Goal: Transaction & Acquisition: Obtain resource

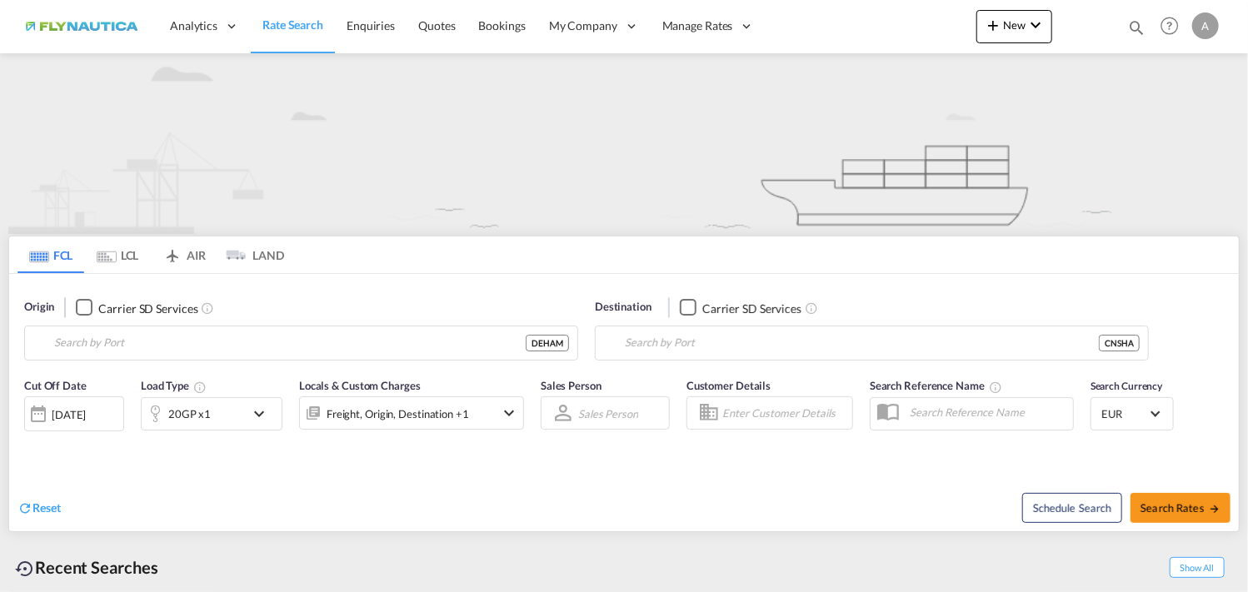
type input "[GEOGRAPHIC_DATA], [GEOGRAPHIC_DATA]"
drag, startPoint x: 112, startPoint y: 254, endPoint x: 622, endPoint y: 549, distance: 588.3
click at [112, 254] on md-icon "Use the left and right arrow keys to navigate between tabs" at bounding box center [107, 257] width 20 height 12
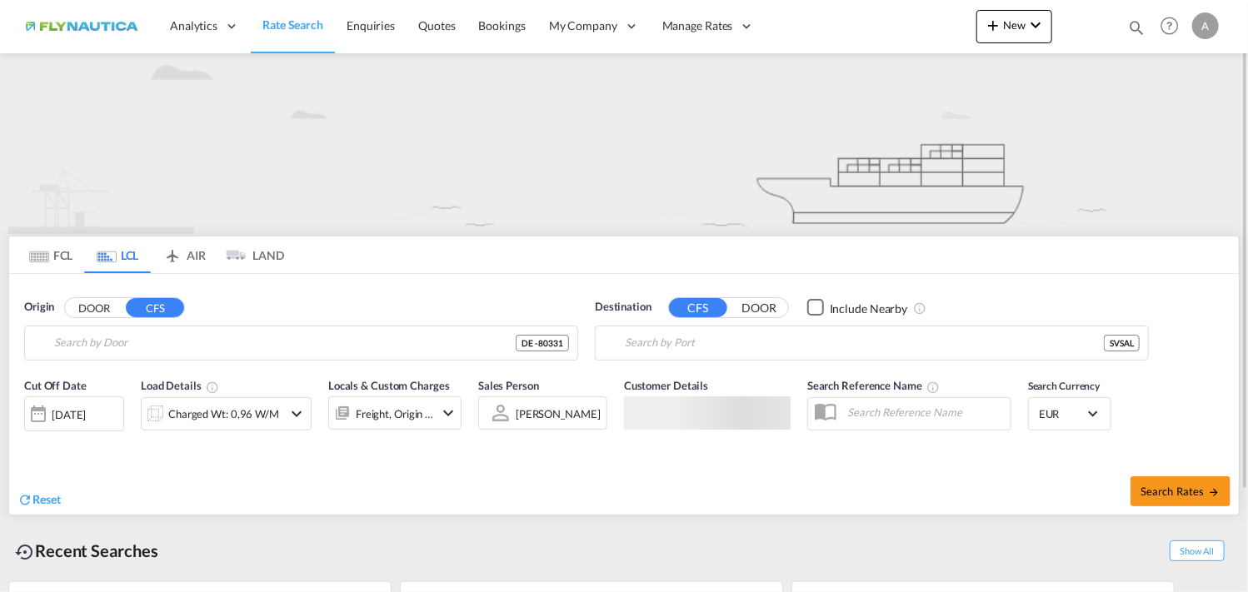
type input "DE-80331, [GEOGRAPHIC_DATA], [GEOGRAPHIC_DATA] ([GEOGRAPHIC_DATA])"
type input "[GEOGRAPHIC_DATA], [GEOGRAPHIC_DATA]"
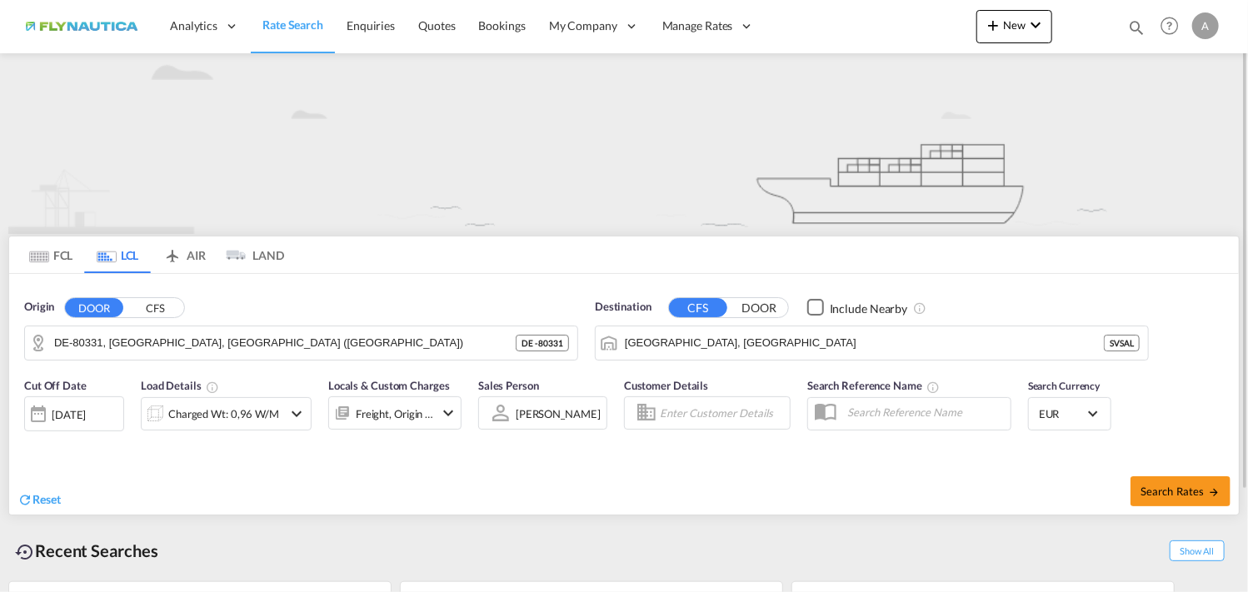
click at [297, 416] on md-icon "icon-chevron-down" at bounding box center [297, 414] width 20 height 20
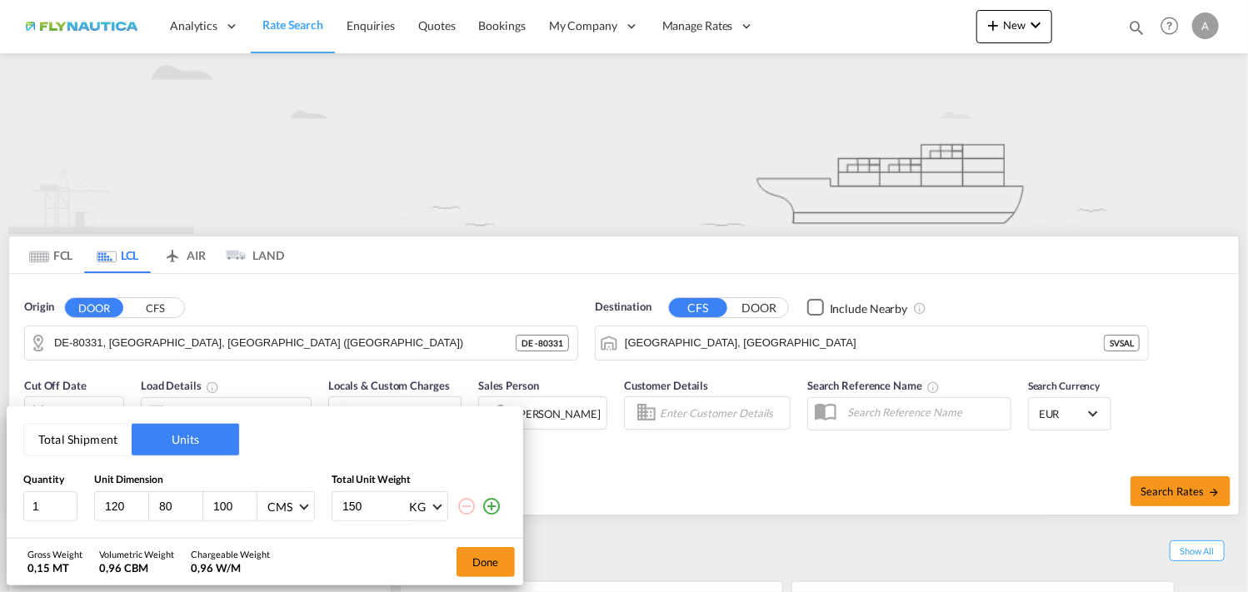
click at [45, 139] on div "Total Shipment Units Quantity Unit Dimension Total Unit Weight 1 120 80 100 CMS…" at bounding box center [624, 296] width 1248 height 592
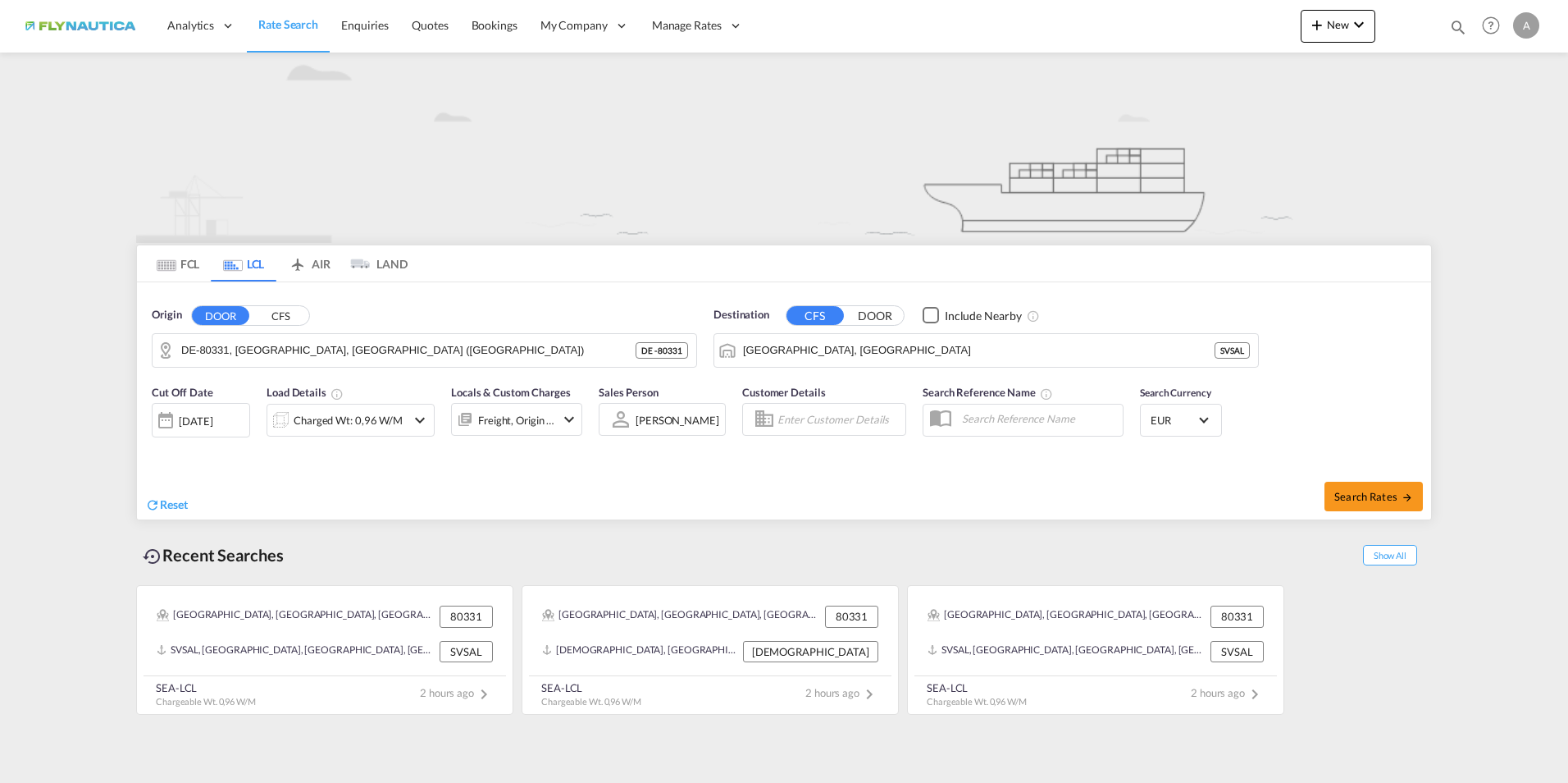
click at [273, 317] on button "CFS" at bounding box center [281, 315] width 57 height 19
click at [226, 323] on button "DOOR" at bounding box center [220, 315] width 57 height 19
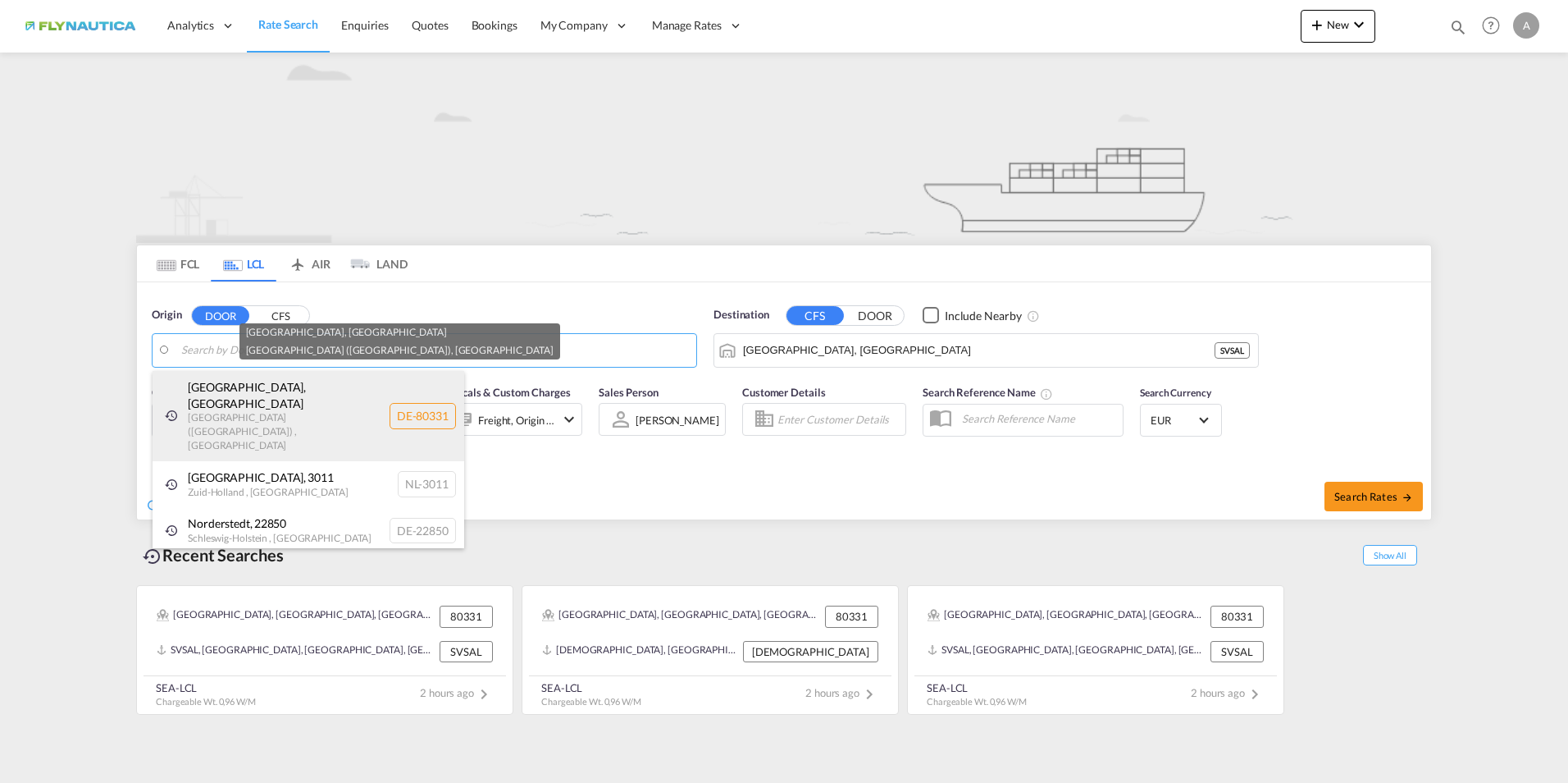
click at [253, 393] on div "[GEOGRAPHIC_DATA] , [GEOGRAPHIC_DATA] [GEOGRAPHIC_DATA] ([GEOGRAPHIC_DATA]) , […" at bounding box center [308, 417] width 312 height 91
type input "DE-80331, [GEOGRAPHIC_DATA], [GEOGRAPHIC_DATA] ([GEOGRAPHIC_DATA])"
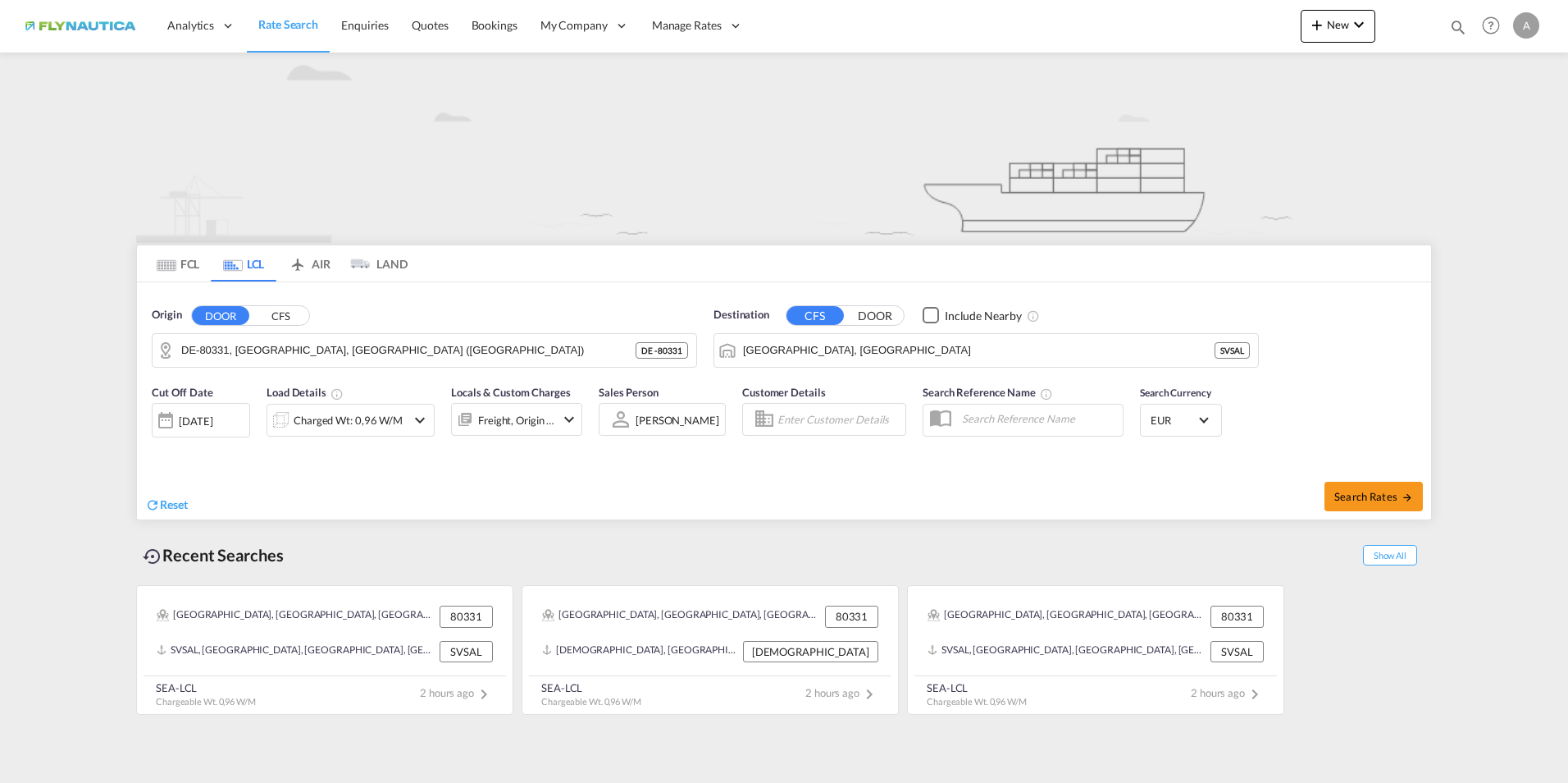
click at [423, 421] on md-icon "icon-chevron-down" at bounding box center [420, 421] width 20 height 20
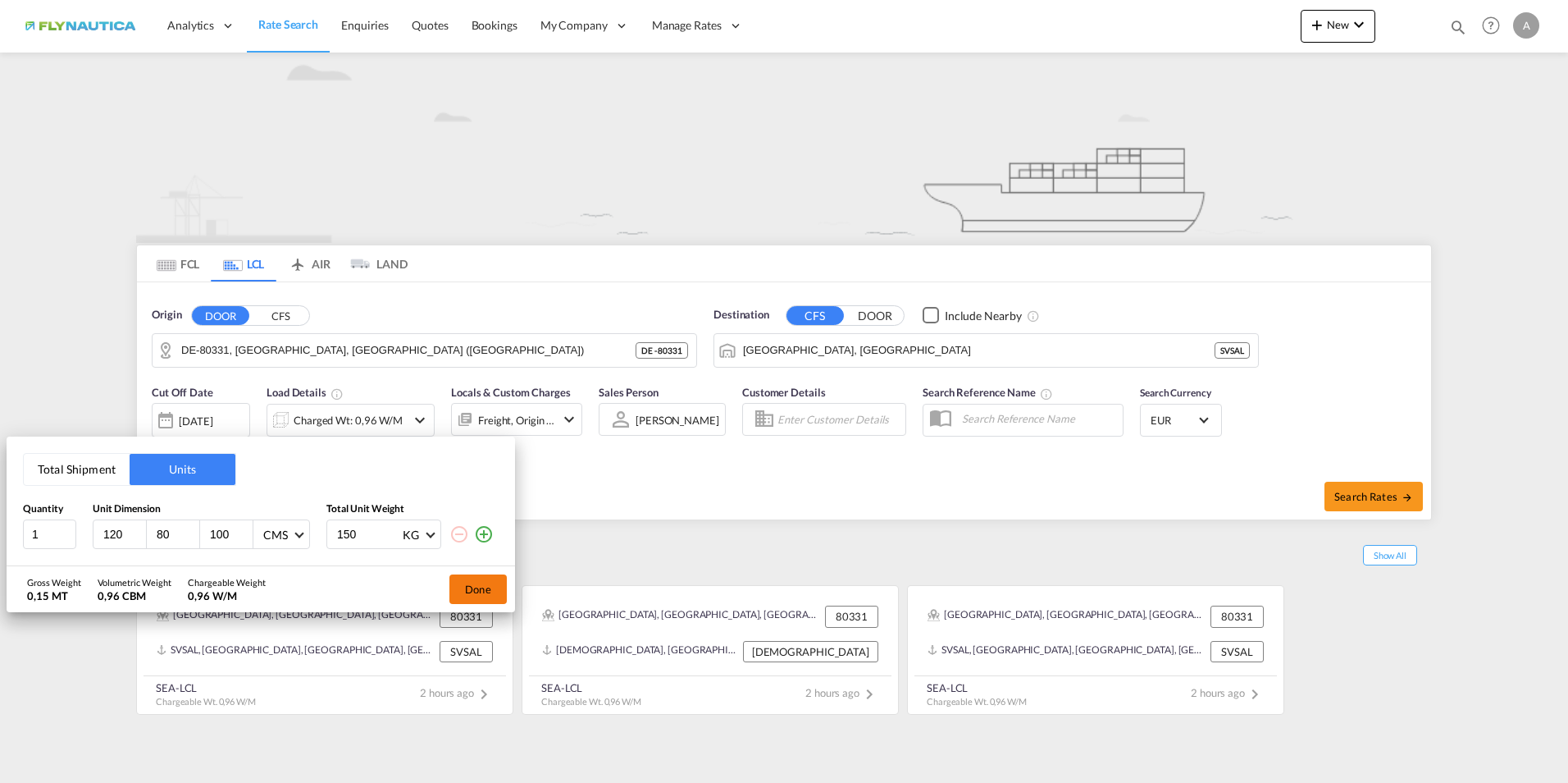
click at [474, 583] on button "Done" at bounding box center [478, 589] width 57 height 30
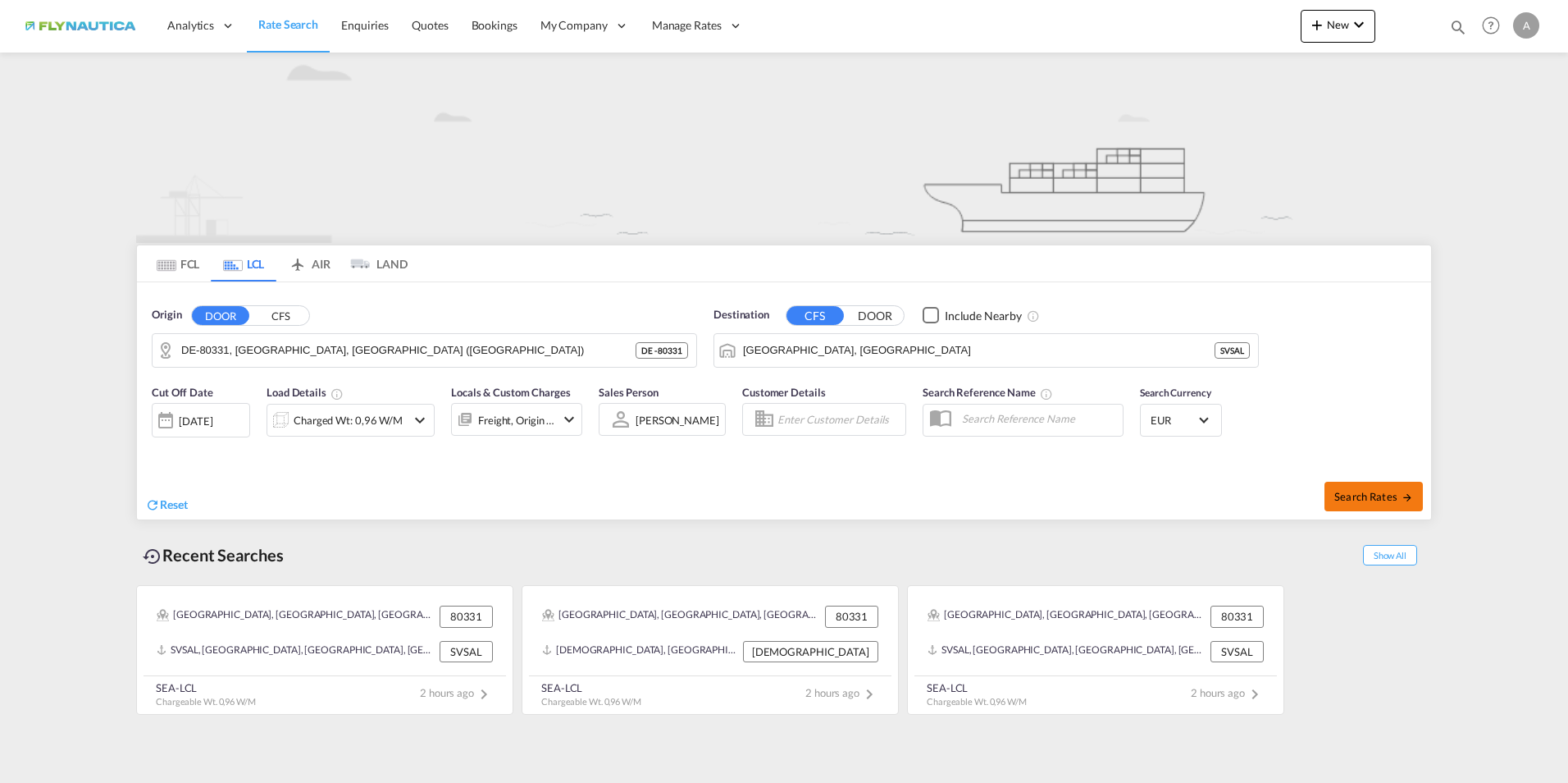
click at [1227, 501] on span "Search Rates" at bounding box center [1373, 495] width 79 height 13
type input "[GEOGRAPHIC_DATA] to [GEOGRAPHIC_DATA] / [DATE]"
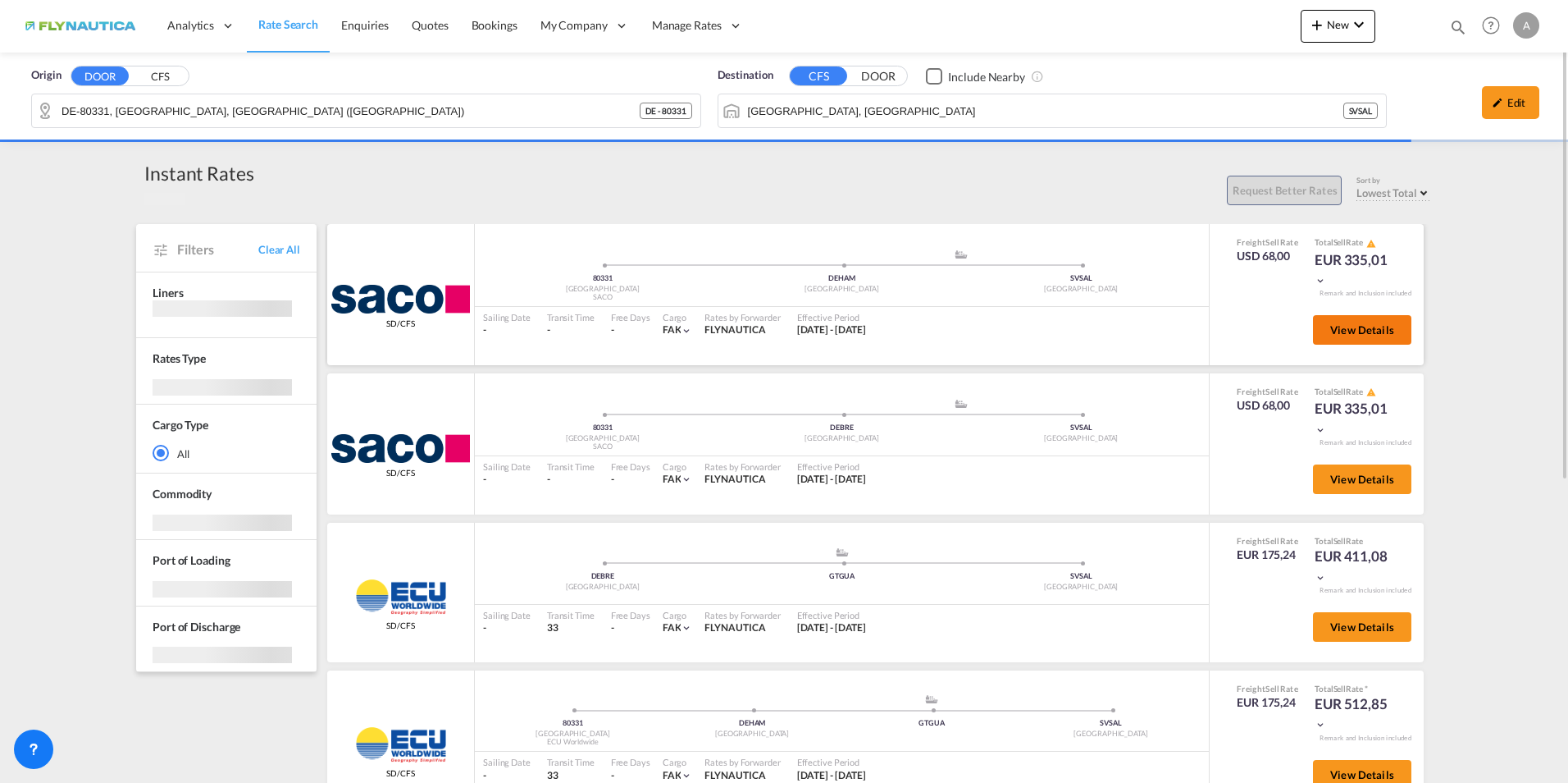
click at [1227, 317] on button "View Details" at bounding box center [1362, 330] width 98 height 30
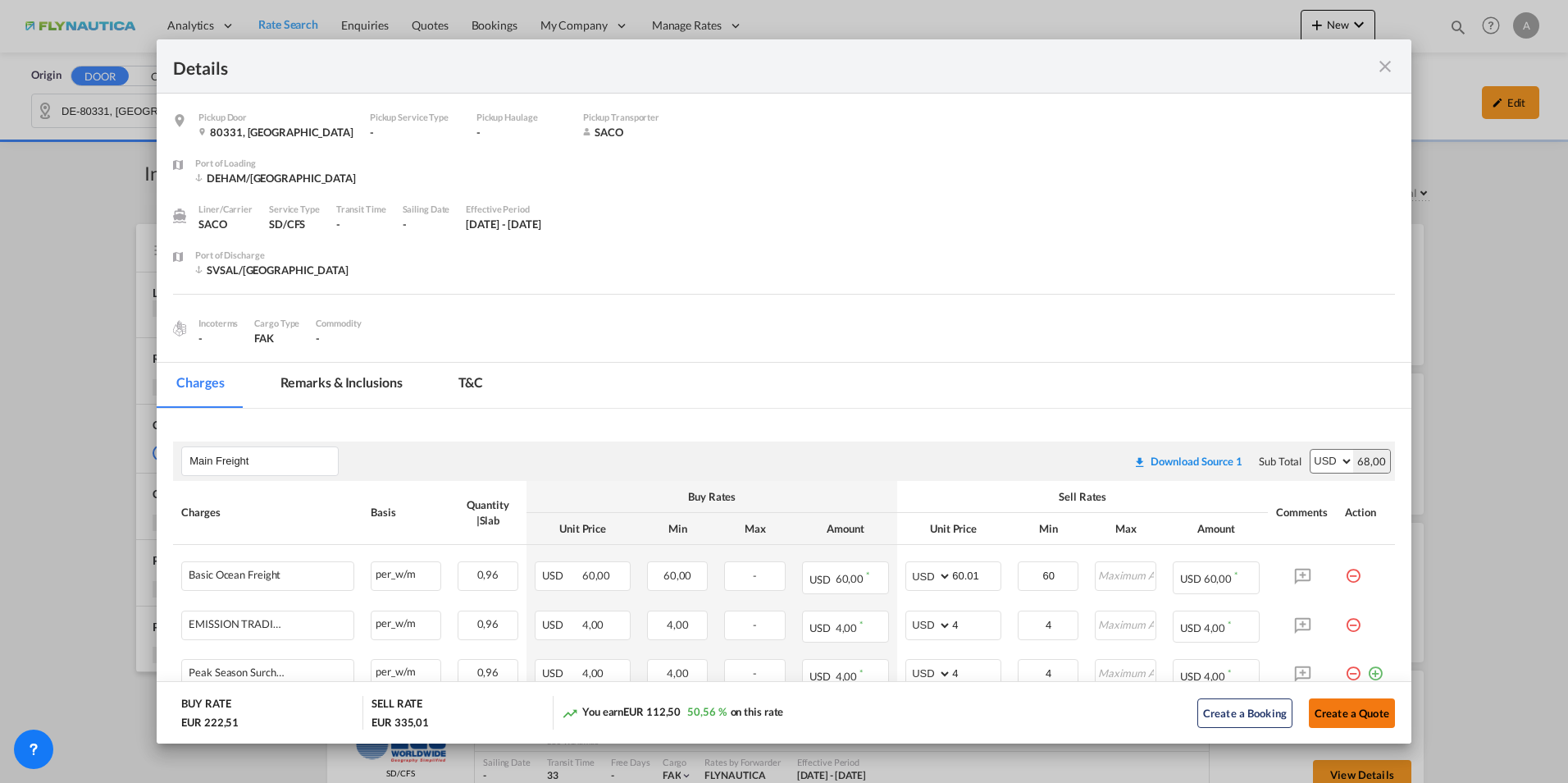
click at [1227, 583] on body "Analytics Reports Dashboard Rate Search Enquiries Quotes Bookings" at bounding box center [784, 391] width 1568 height 783
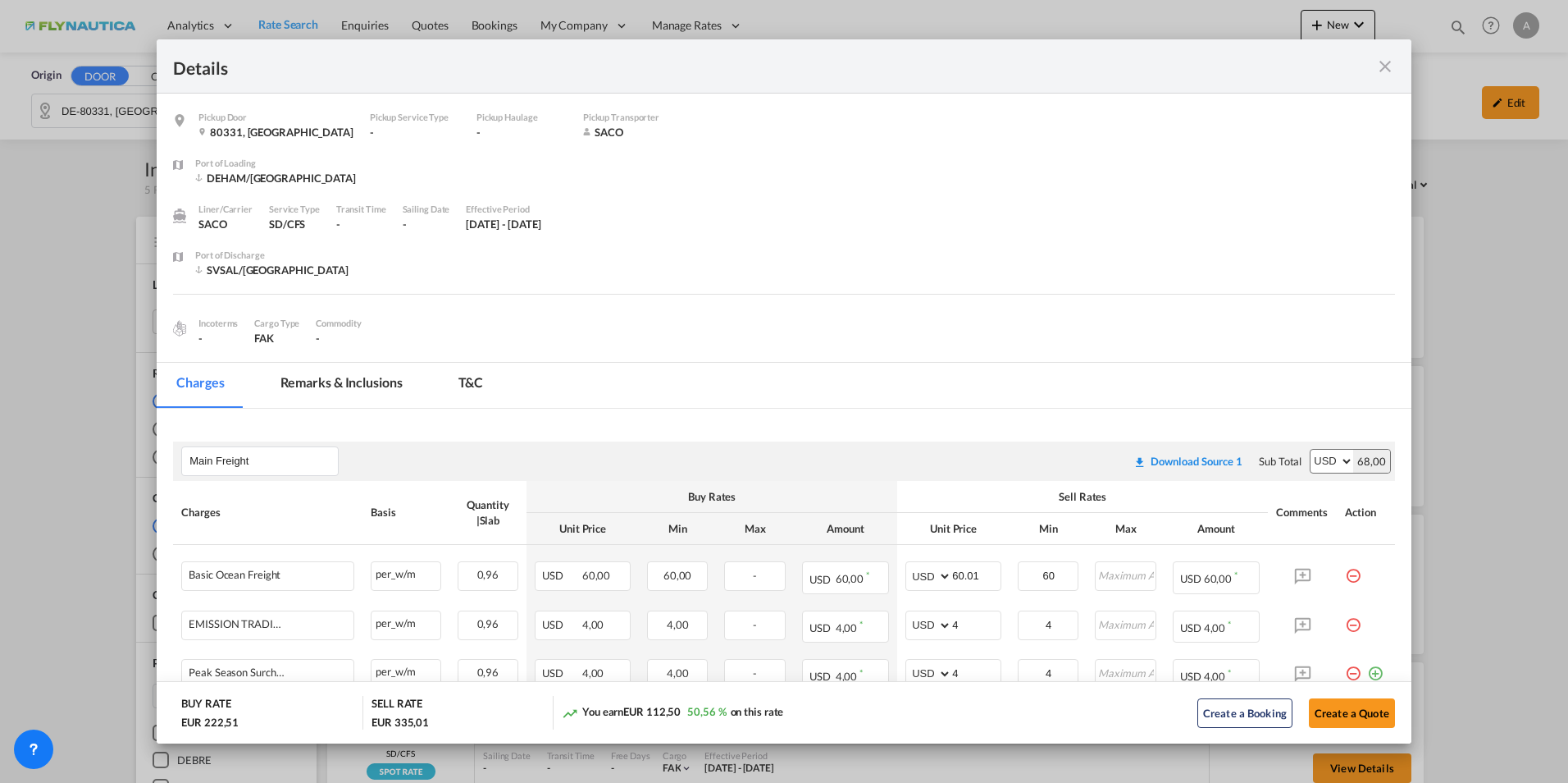
click at [1227, 70] on md-icon "icon-close fg-AAA8AD m-0 cursor" at bounding box center [1385, 66] width 20 height 20
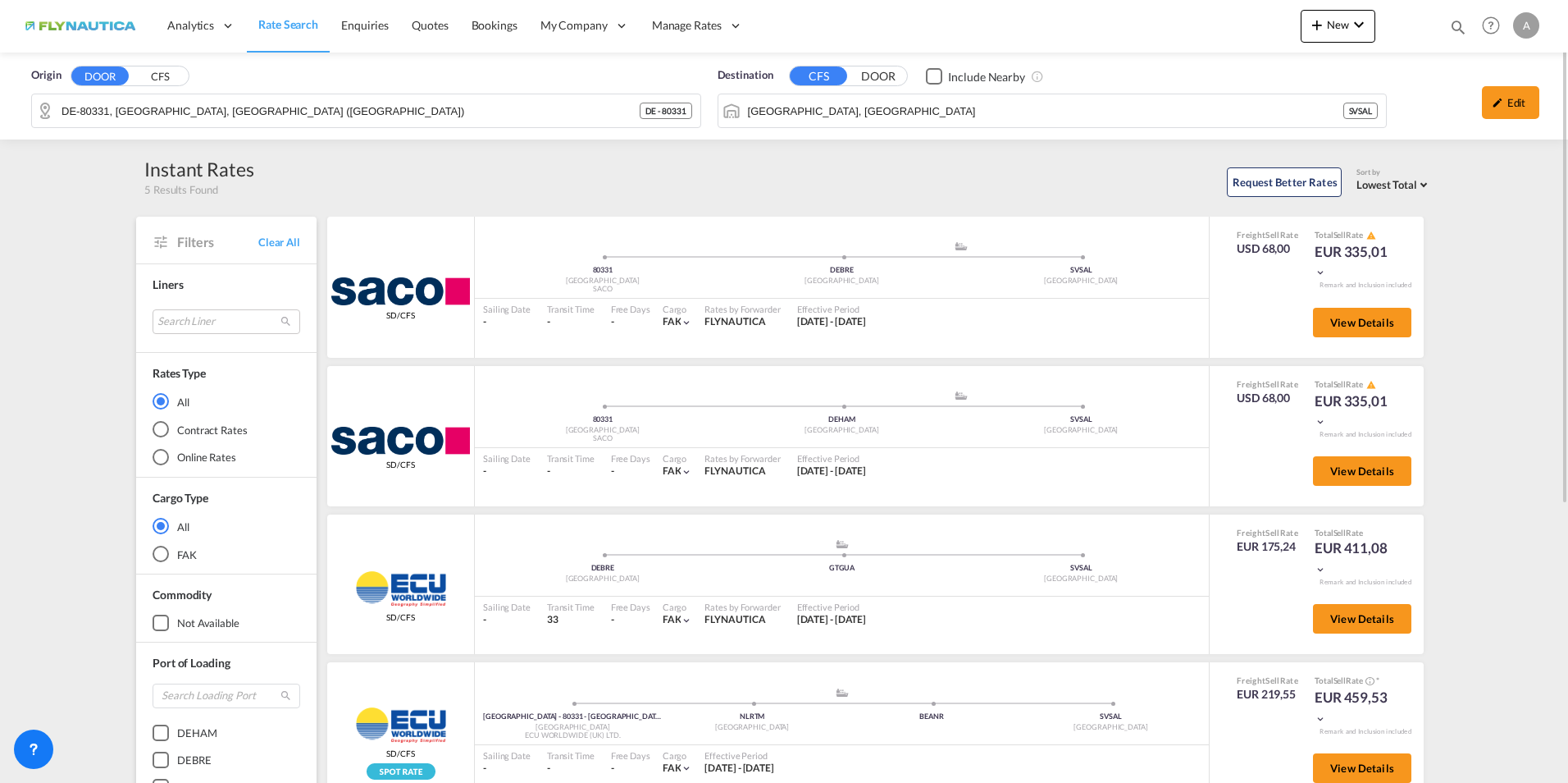
click at [102, 231] on div "Origin DOOR CFS DE-80331, [GEOGRAPHIC_DATA], [GEOGRAPHIC_DATA] ([GEOGRAPHIC_DAT…" at bounding box center [784, 633] width 1568 height 1163
